Goal: Information Seeking & Learning: Learn about a topic

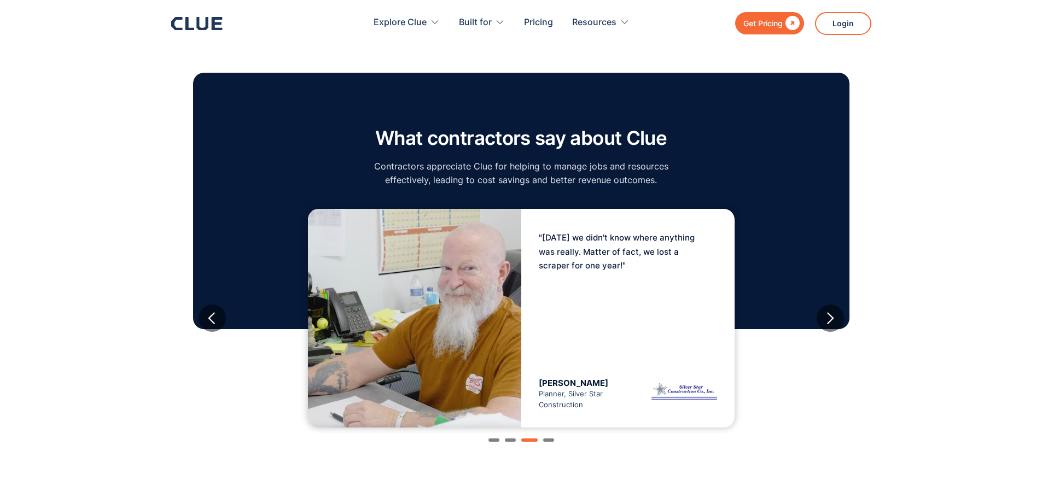
scroll to position [1750, 0]
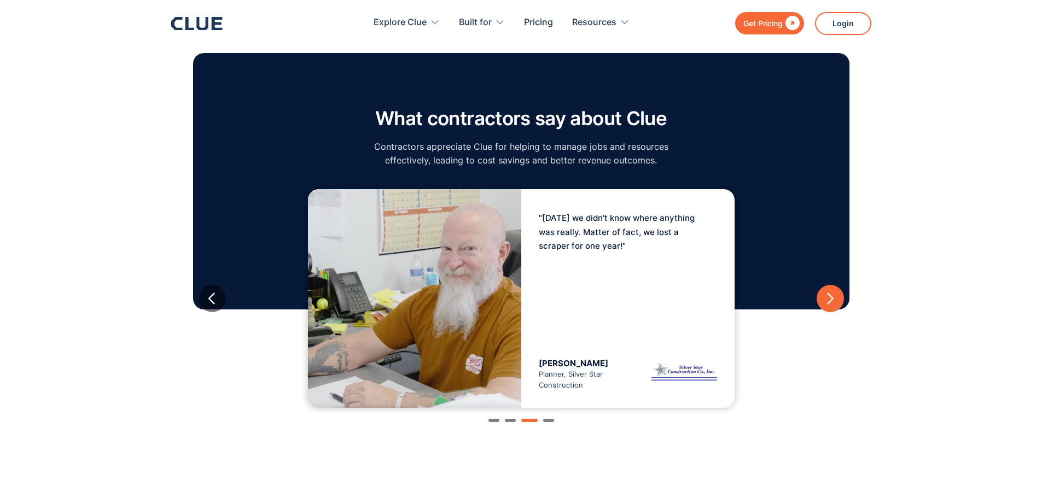
click at [832, 292] on div "next slide" at bounding box center [830, 299] width 14 height 14
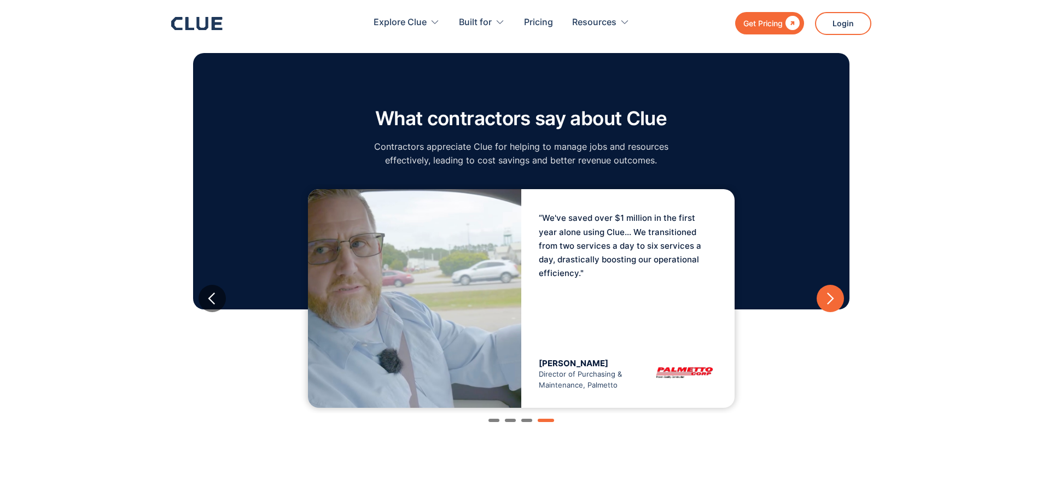
click at [832, 292] on div "next slide" at bounding box center [830, 299] width 14 height 14
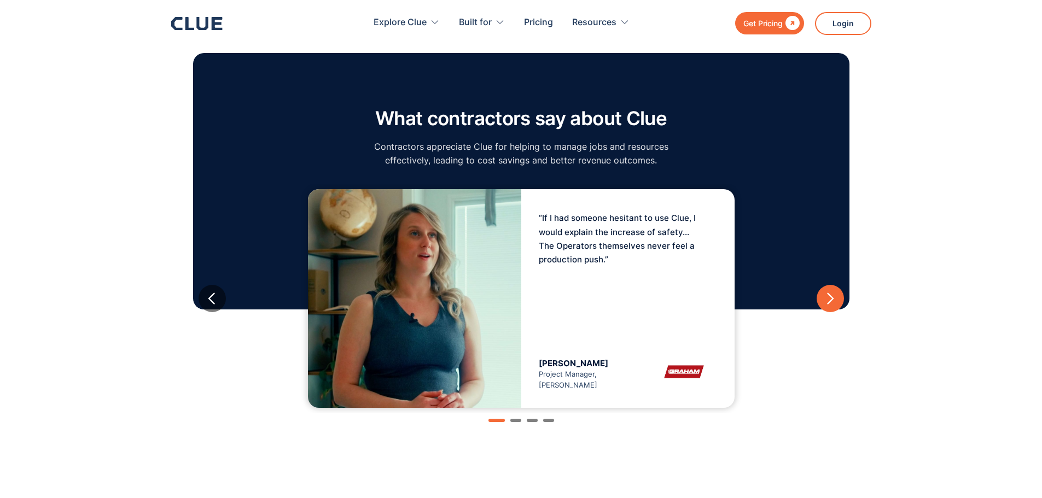
click at [832, 292] on div "next slide" at bounding box center [830, 299] width 14 height 14
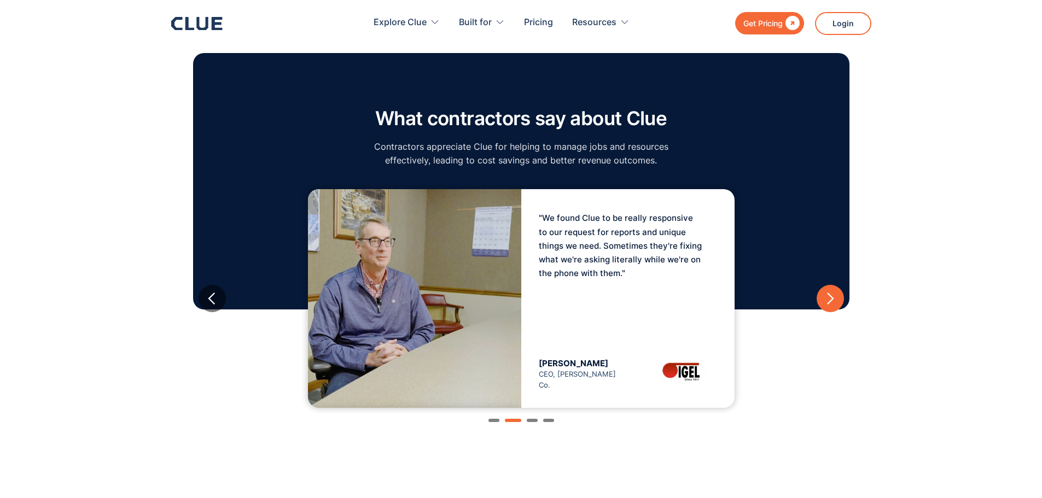
click at [832, 292] on div "next slide" at bounding box center [830, 299] width 14 height 14
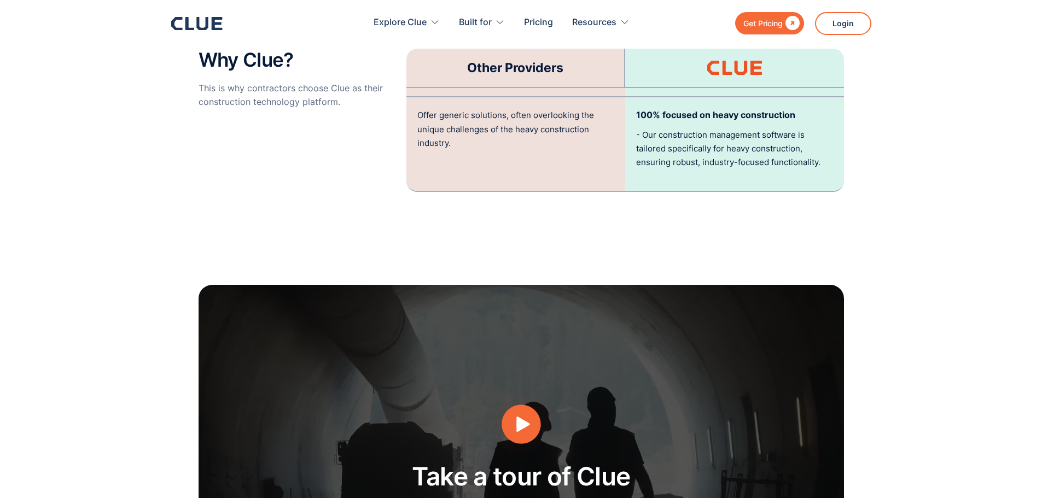
scroll to position [2570, 0]
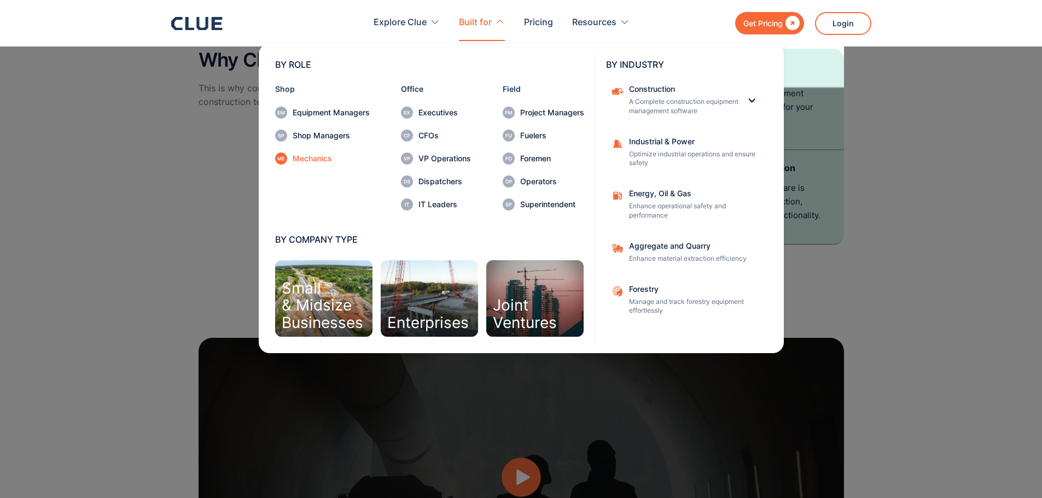
click at [320, 157] on div "Mechanics" at bounding box center [331, 159] width 77 height 8
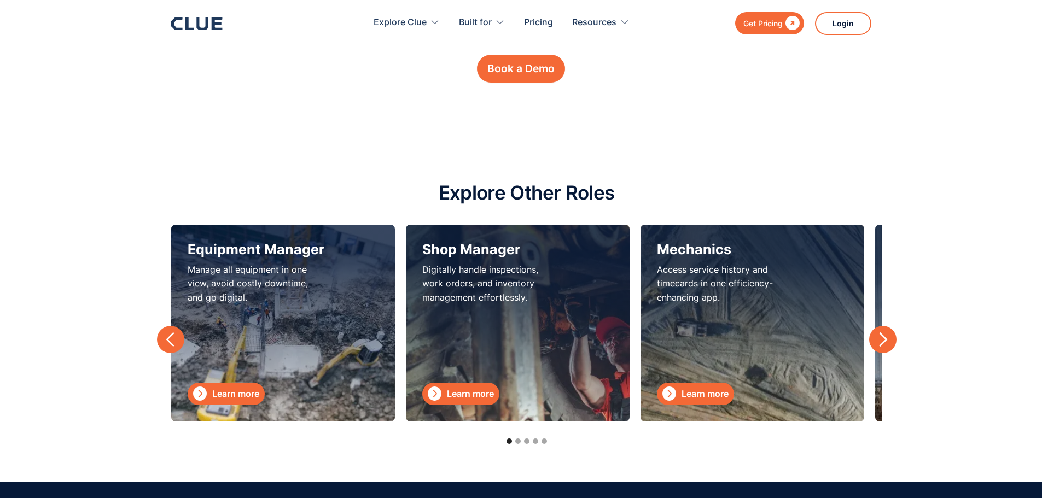
scroll to position [3554, 0]
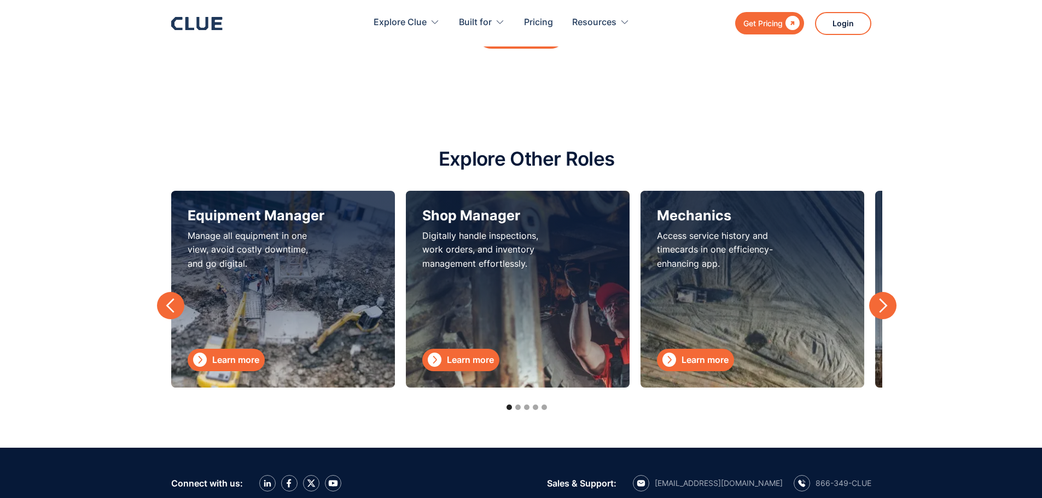
click at [460, 367] on div "Learn more" at bounding box center [470, 360] width 47 height 14
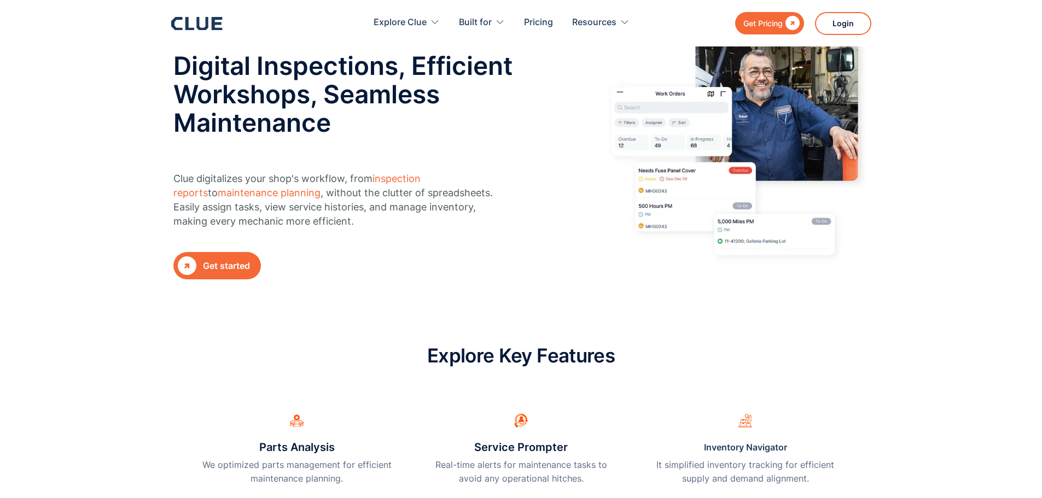
scroll to position [55, 0]
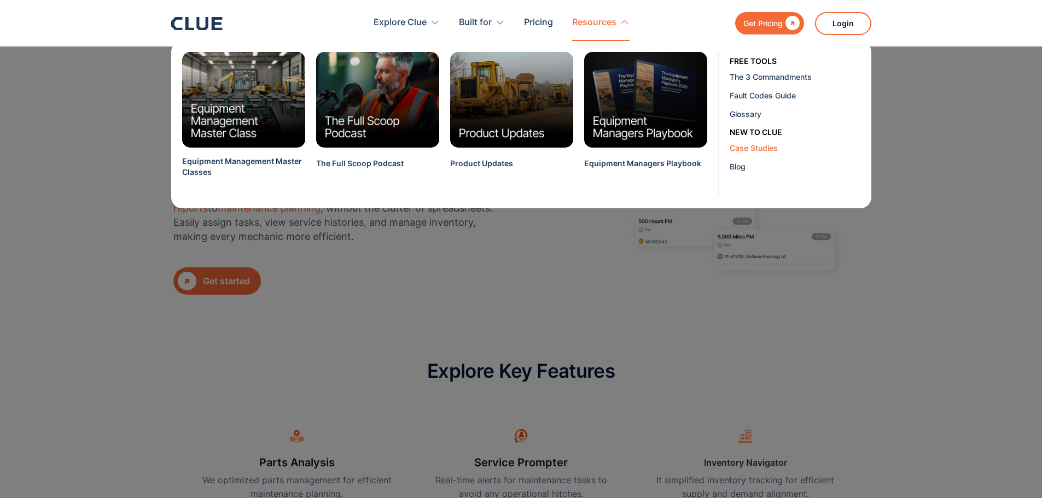
click at [767, 154] on link "Case Studies" at bounding box center [798, 147] width 138 height 19
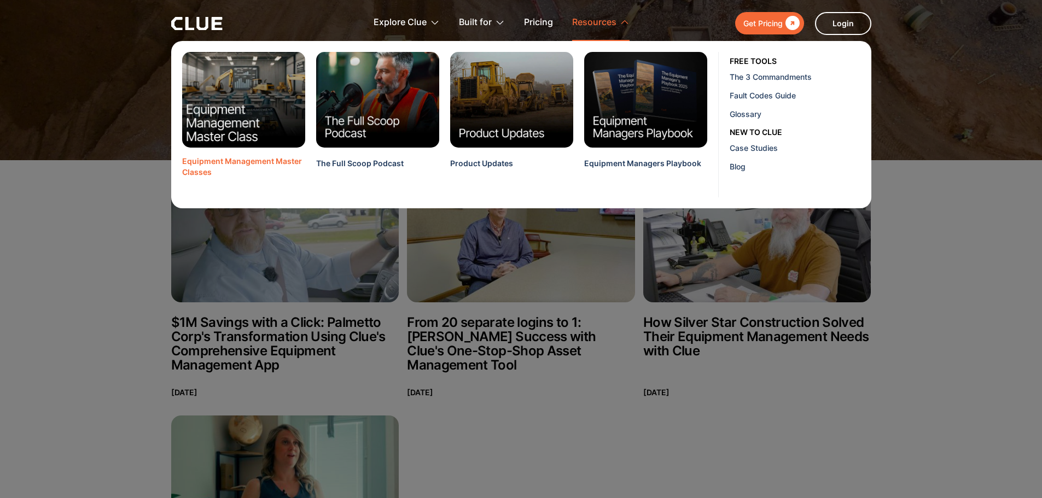
click at [300, 125] on img at bounding box center [244, 100] width 136 height 106
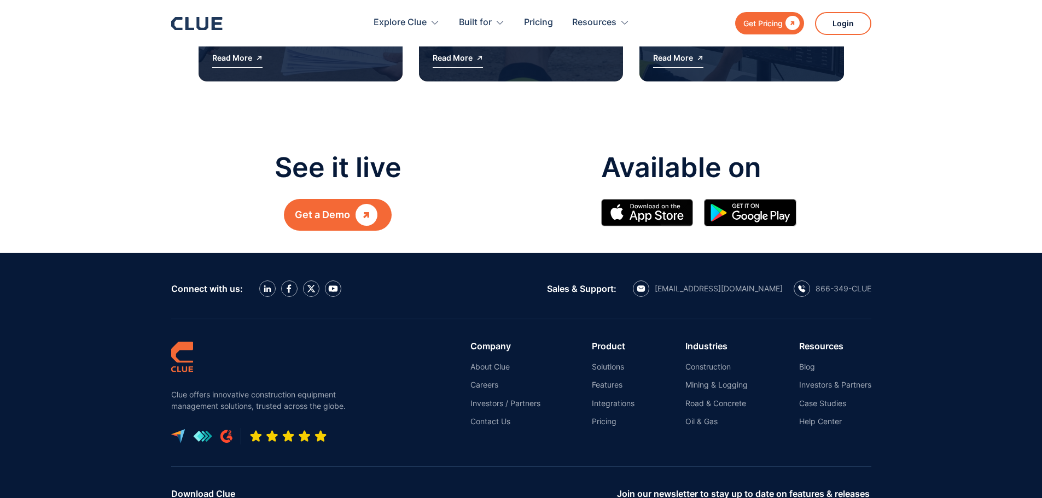
scroll to position [1641, 0]
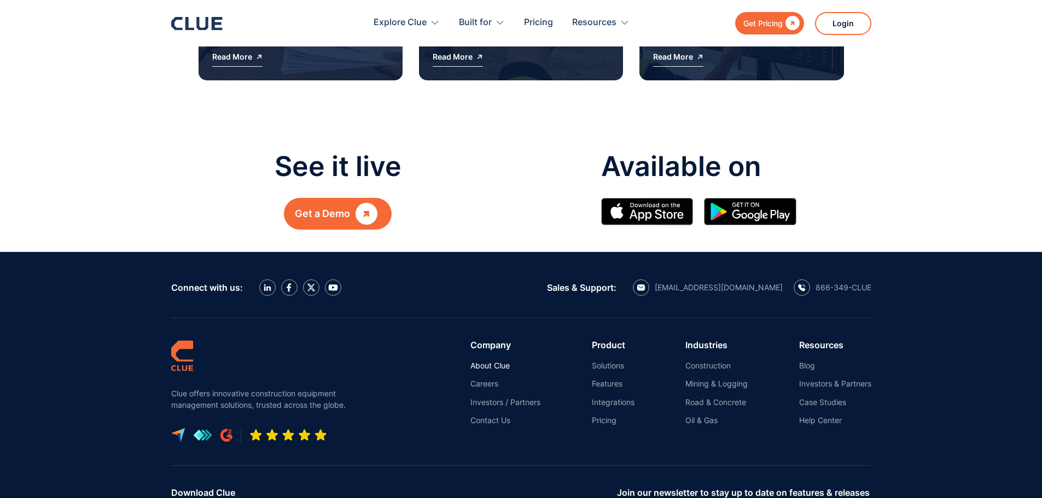
click at [477, 361] on link "About Clue" at bounding box center [505, 366] width 70 height 10
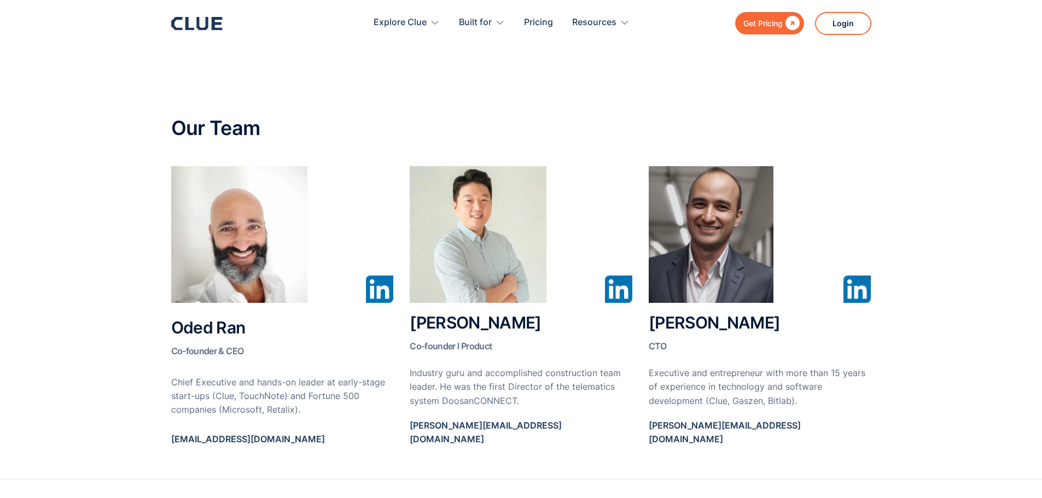
scroll to position [55, 0]
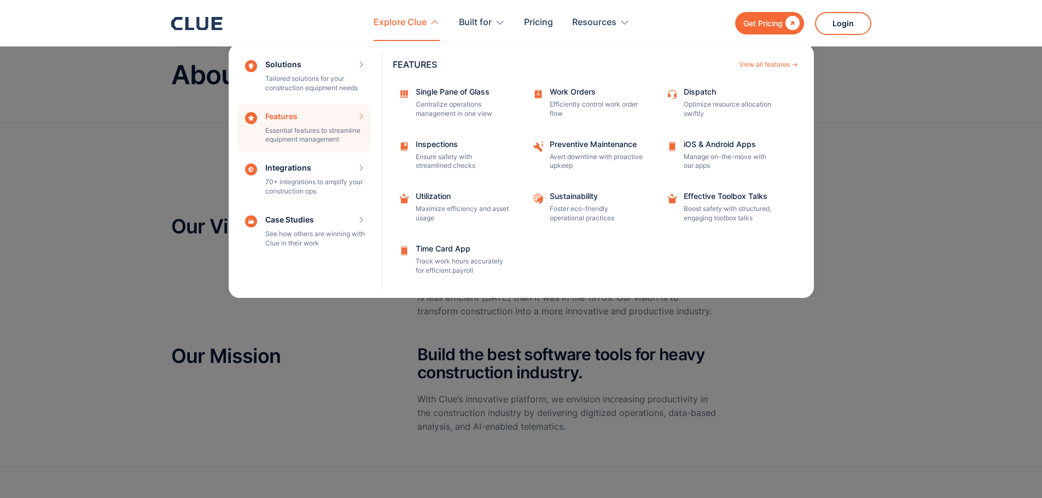
click at [281, 117] on div "Features Essential features to streamline equipment management Features View al…" at bounding box center [304, 128] width 134 height 49
click at [345, 120] on div "Features Essential features to streamline equipment management Features View al…" at bounding box center [304, 128] width 134 height 49
click at [357, 113] on div "Features Essential features to streamline equipment management Features View al…" at bounding box center [304, 128] width 134 height 49
click at [769, 58] on div "Features View all features" at bounding box center [595, 60] width 405 height 17
click at [767, 61] on div "View all features" at bounding box center [764, 64] width 51 height 7
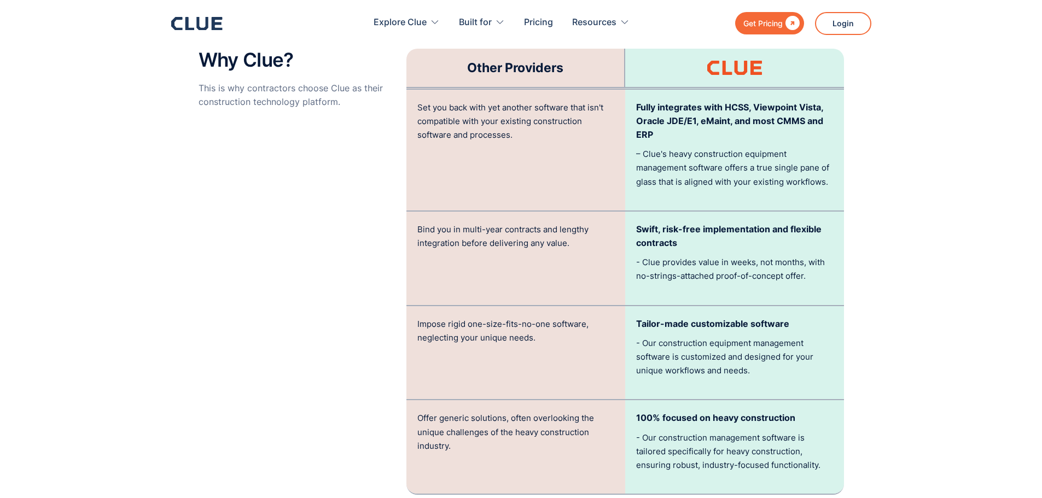
scroll to position [2351, 0]
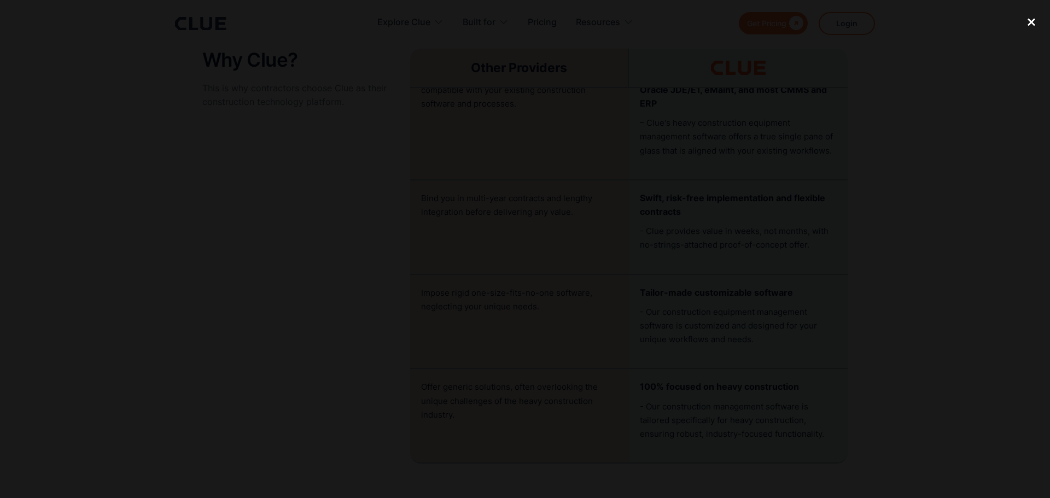
click at [1030, 18] on div "close lightbox" at bounding box center [1031, 22] width 37 height 24
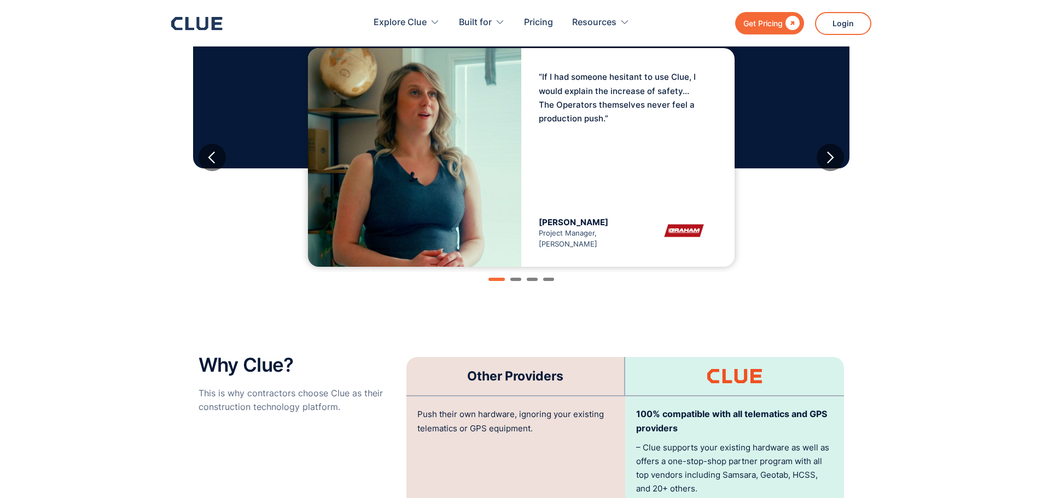
scroll to position [1864, 0]
